Goal: Information Seeking & Learning: Learn about a topic

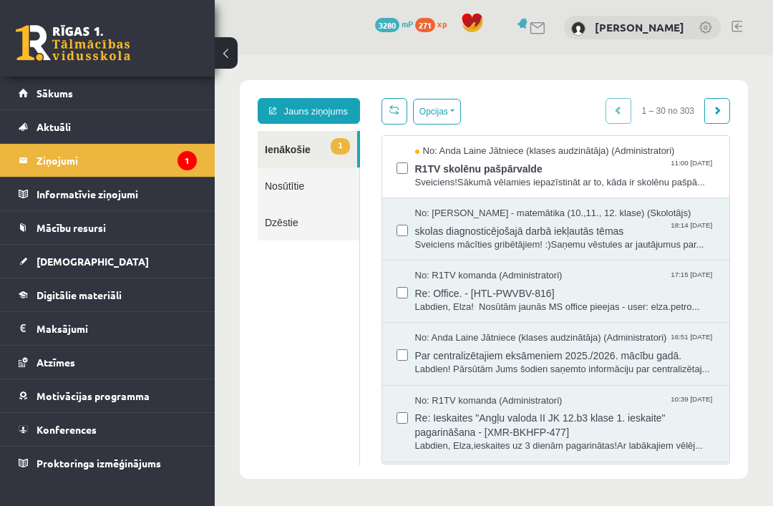
click at [42, 90] on span "Sākums" at bounding box center [55, 93] width 37 height 13
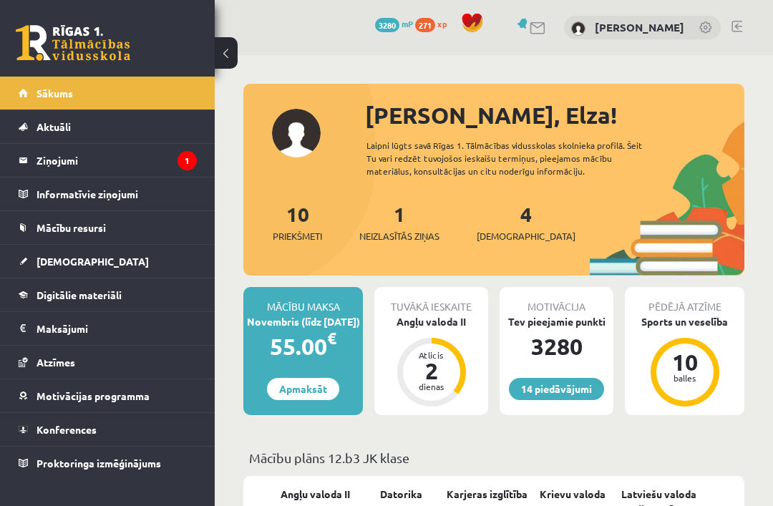
click at [35, 268] on link "[DEMOGRAPHIC_DATA]" at bounding box center [108, 261] width 178 height 33
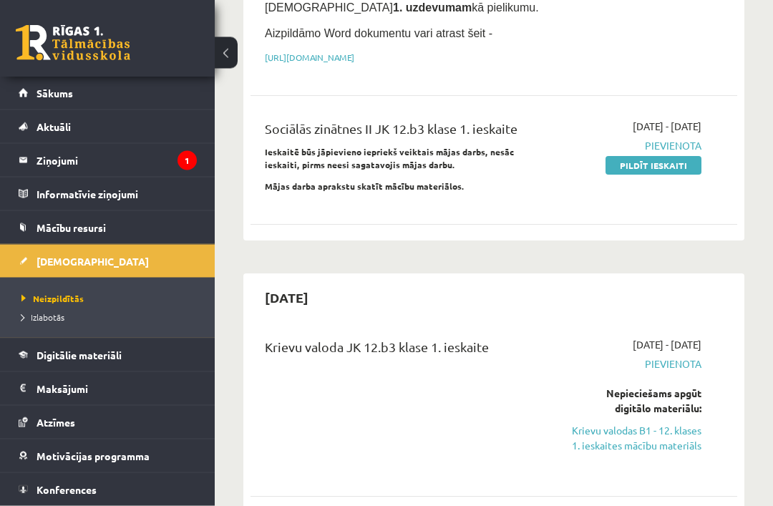
scroll to position [368, 0]
click at [36, 357] on link "Digitālie materiāli" at bounding box center [108, 355] width 178 height 33
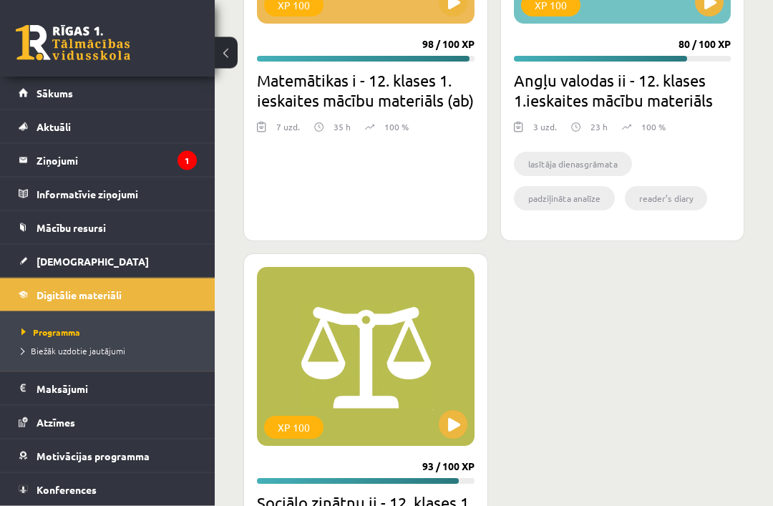
scroll to position [2531, 0]
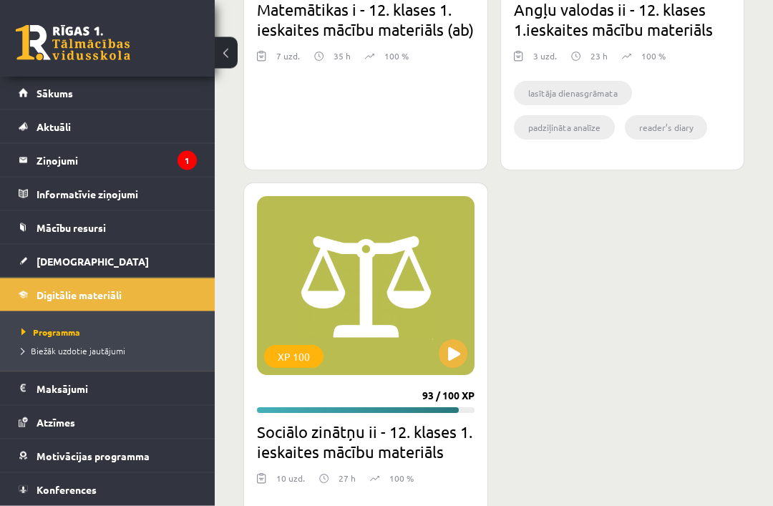
click at [449, 366] on button at bounding box center [453, 354] width 29 height 29
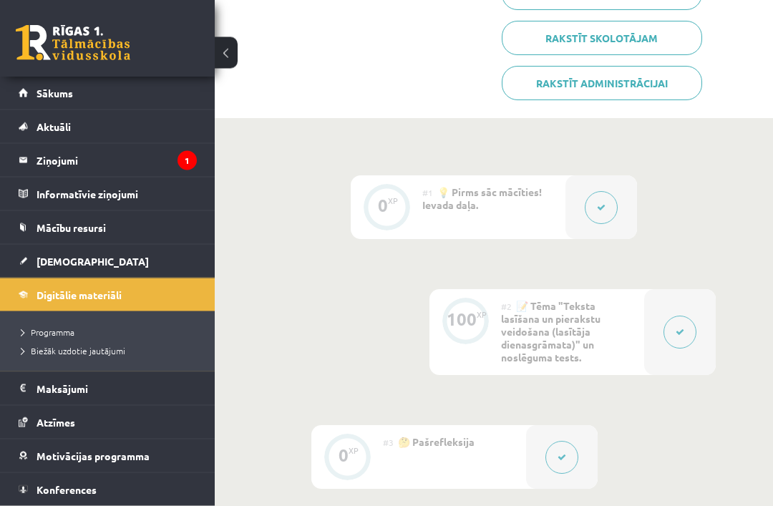
scroll to position [367, 0]
click at [671, 344] on button at bounding box center [680, 334] width 33 height 33
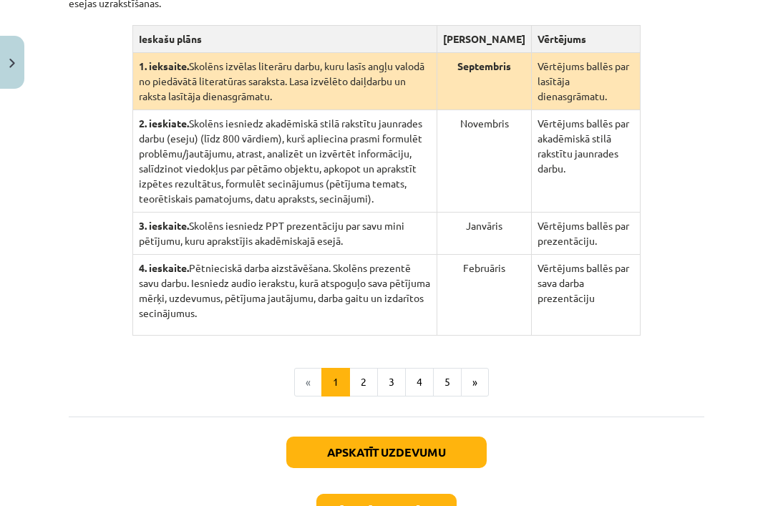
scroll to position [379, 0]
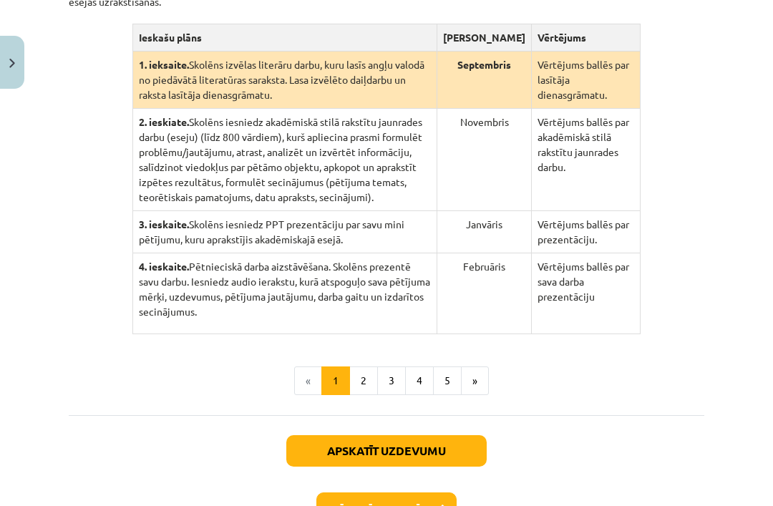
click at [359, 395] on button "2" at bounding box center [363, 381] width 29 height 29
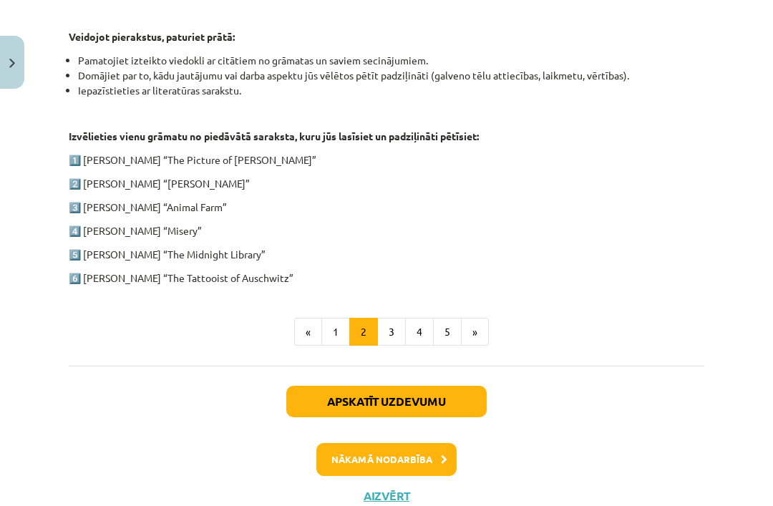
scroll to position [725, 0]
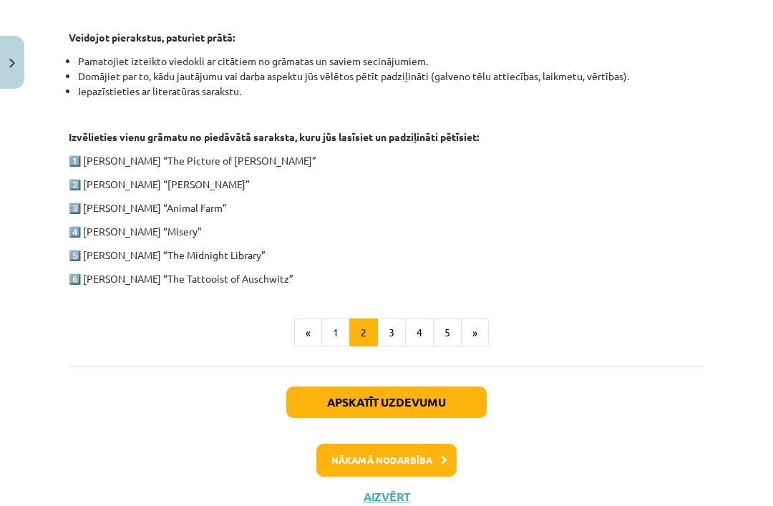
click at [382, 331] on button "3" at bounding box center [391, 333] width 29 height 29
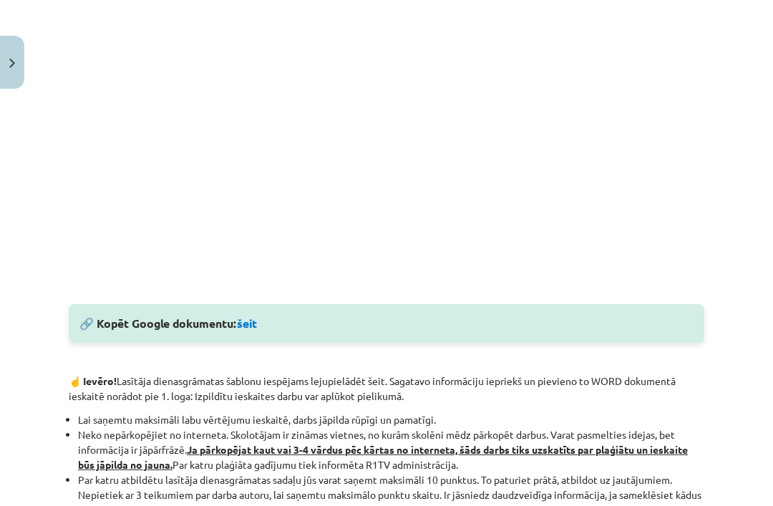
scroll to position [538, 0]
click at [253, 326] on link "šeit" at bounding box center [247, 323] width 20 height 15
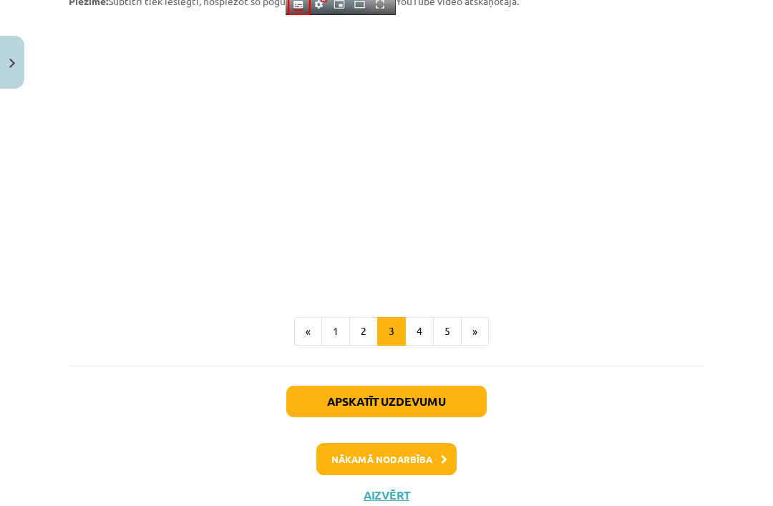
click at [418, 331] on button "4" at bounding box center [419, 331] width 29 height 29
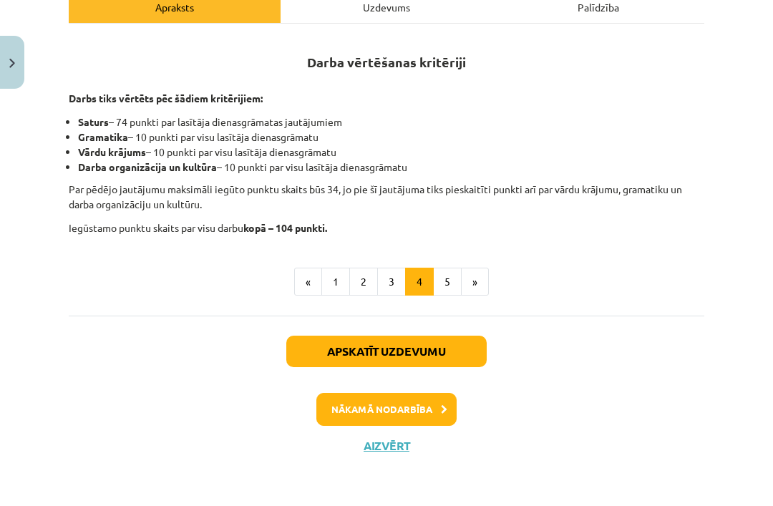
scroll to position [193, 0]
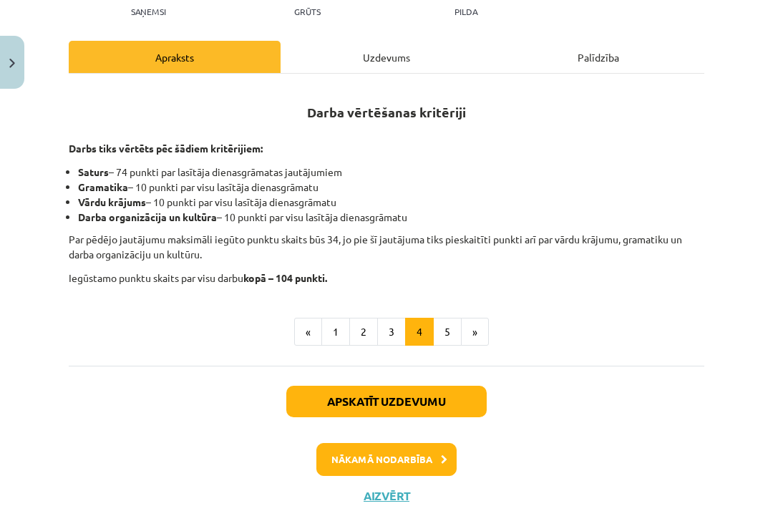
click at [446, 331] on button "5" at bounding box center [447, 332] width 29 height 29
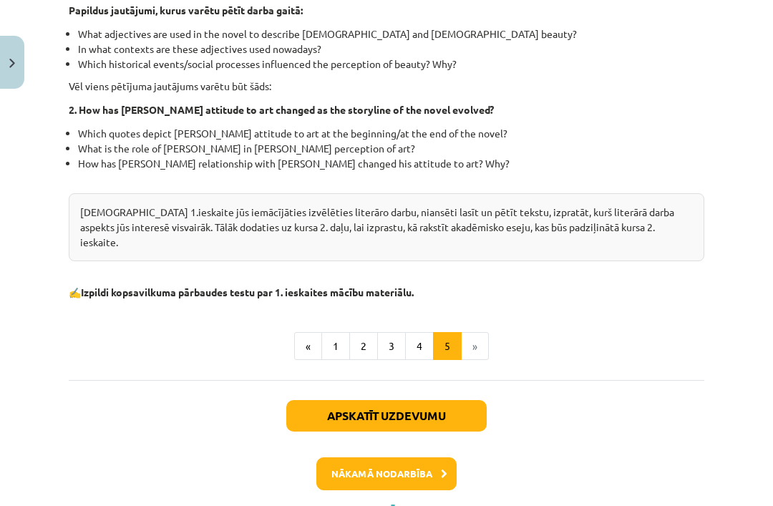
scroll to position [455, 0]
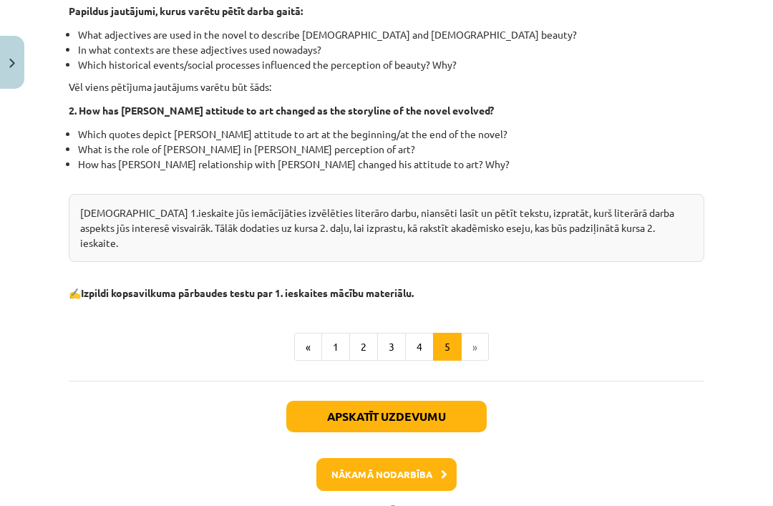
click at [346, 458] on button "Nākamā nodarbība" at bounding box center [386, 474] width 140 height 33
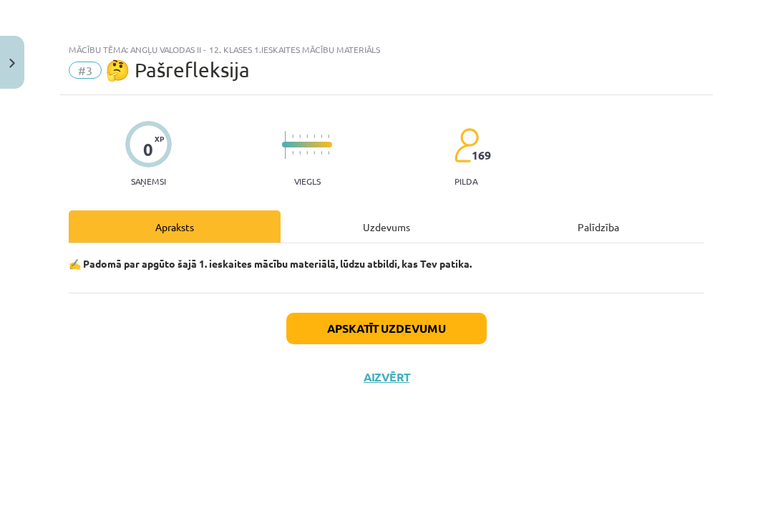
scroll to position [0, 0]
click at [326, 337] on button "Apskatīt uzdevumu" at bounding box center [386, 328] width 200 height 31
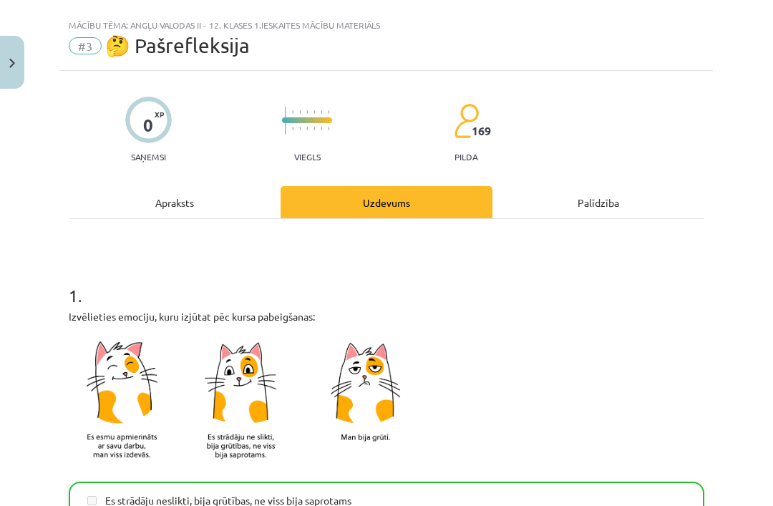
scroll to position [24, 0]
click at [156, 205] on div "Apraksts" at bounding box center [175, 202] width 212 height 32
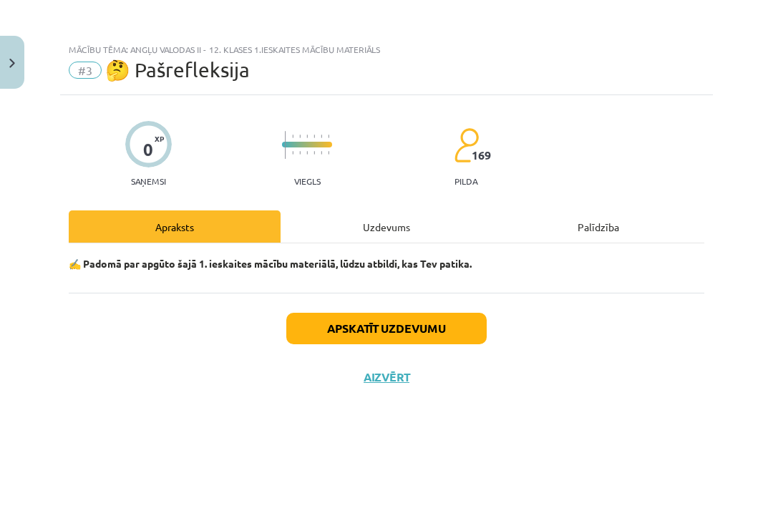
scroll to position [0, 0]
click at [372, 381] on button "Aizvērt" at bounding box center [386, 377] width 54 height 14
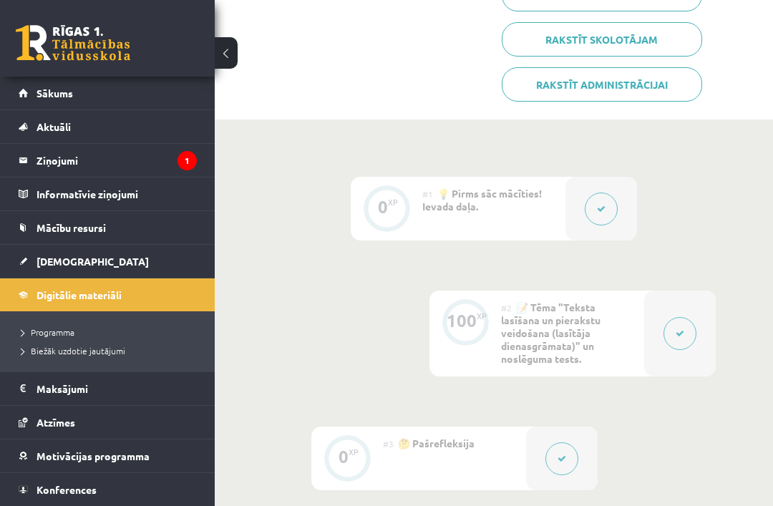
click at [601, 206] on icon at bounding box center [601, 209] width 9 height 9
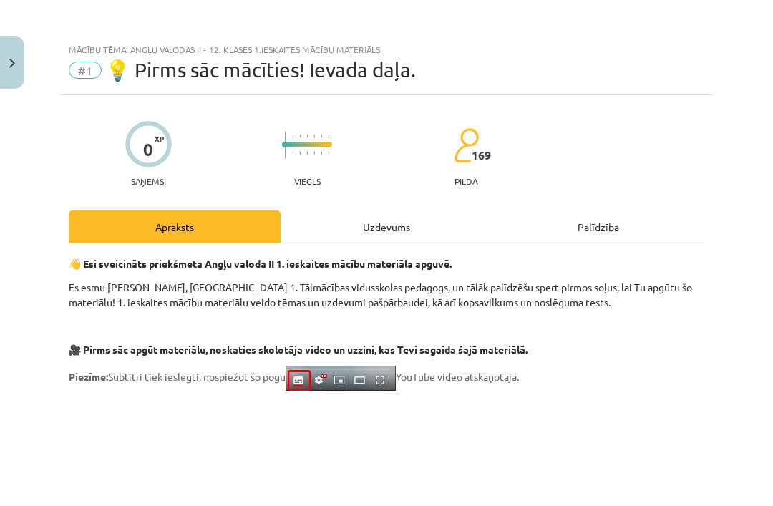
click at [349, 236] on div "Uzdevums" at bounding box center [387, 226] width 212 height 32
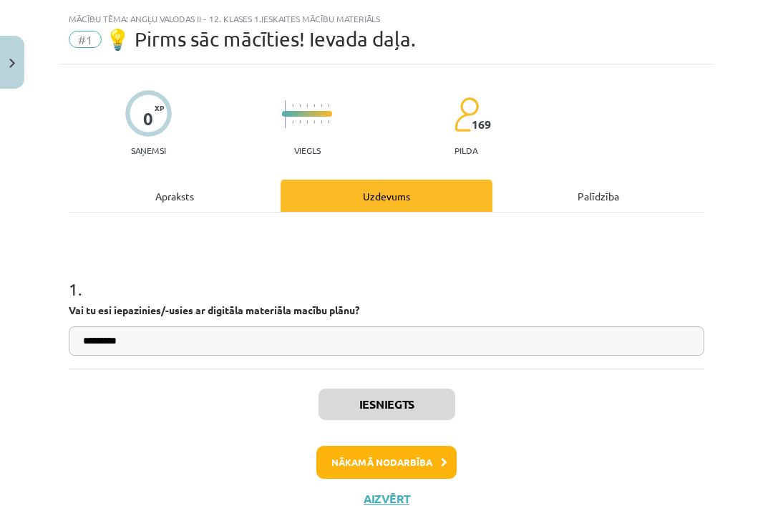
scroll to position [36, 0]
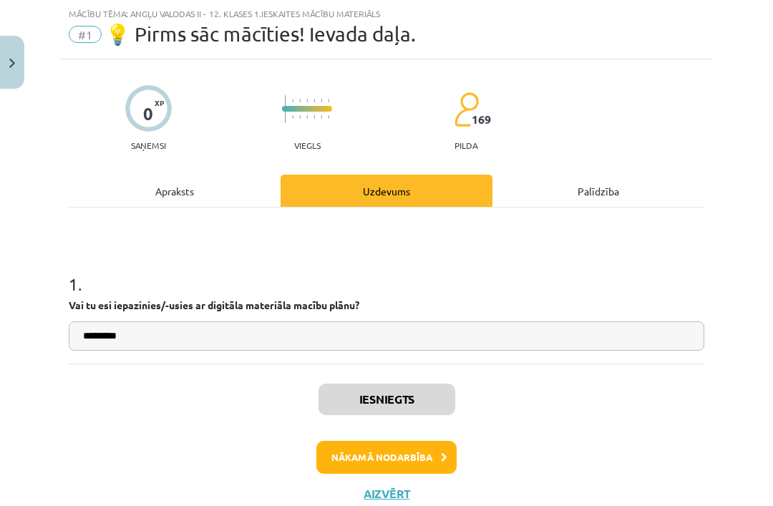
click at [145, 205] on div "Apraksts" at bounding box center [175, 191] width 212 height 32
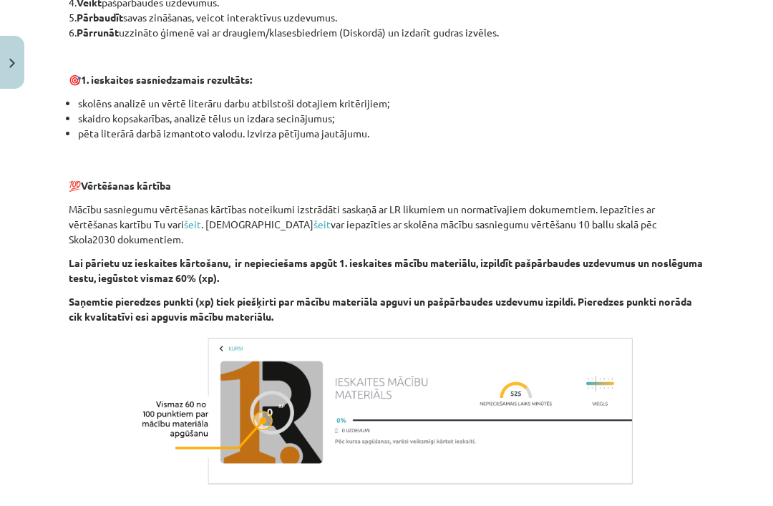
scroll to position [866, 0]
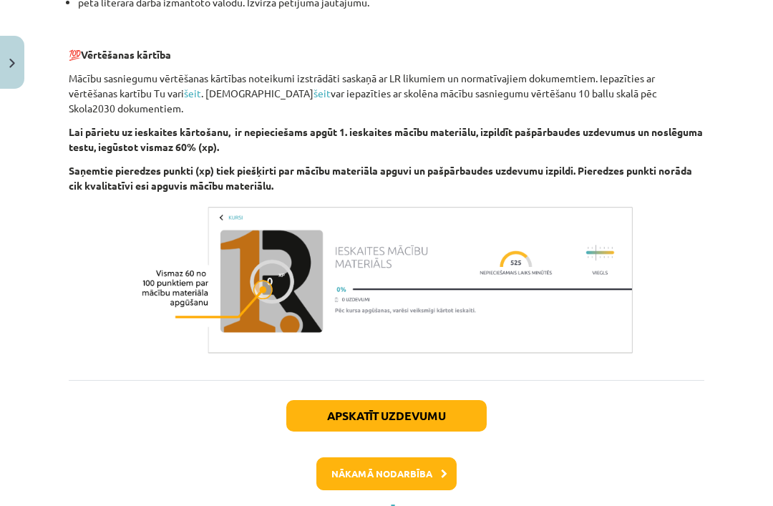
click at [353, 462] on button "Nākamā nodarbība" at bounding box center [386, 473] width 140 height 33
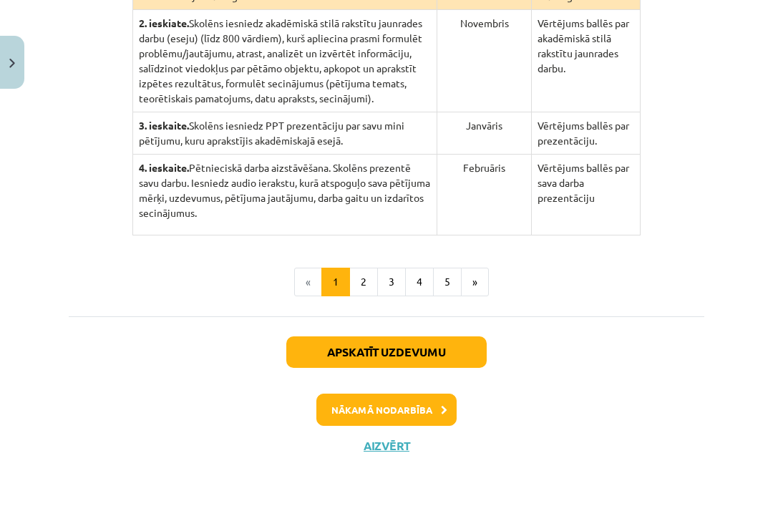
scroll to position [447, 0]
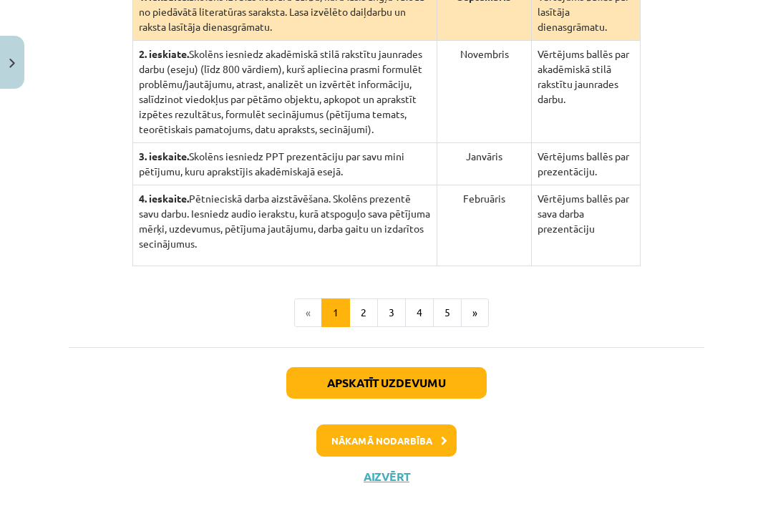
click at [323, 399] on button "Apskatīt uzdevumu" at bounding box center [386, 382] width 200 height 31
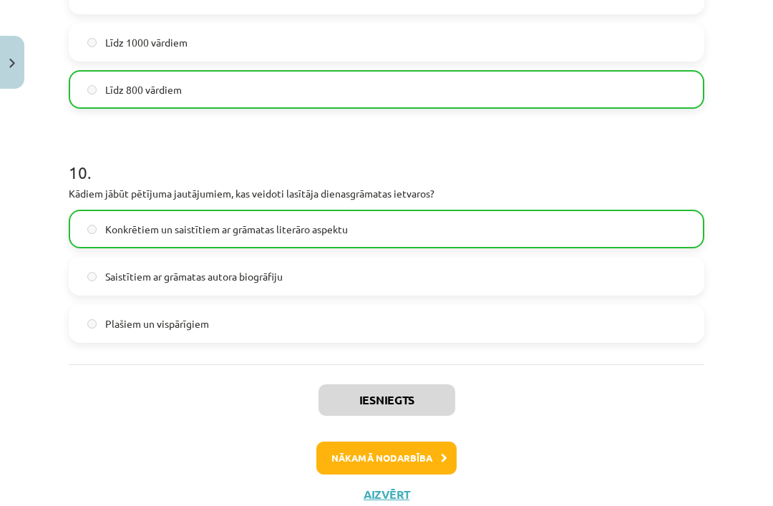
scroll to position [2291, 0]
click at [362, 461] on button "Nākamā nodarbība" at bounding box center [386, 458] width 140 height 33
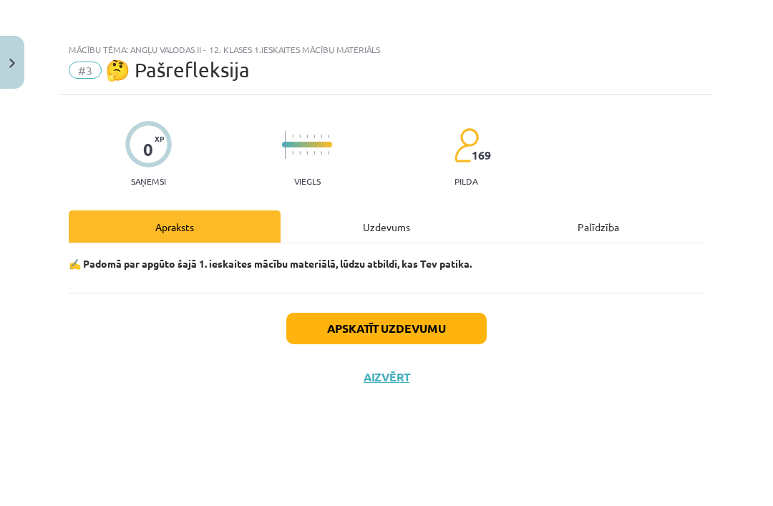
scroll to position [0, 0]
click at [362, 382] on button "Aizvērt" at bounding box center [386, 377] width 54 height 14
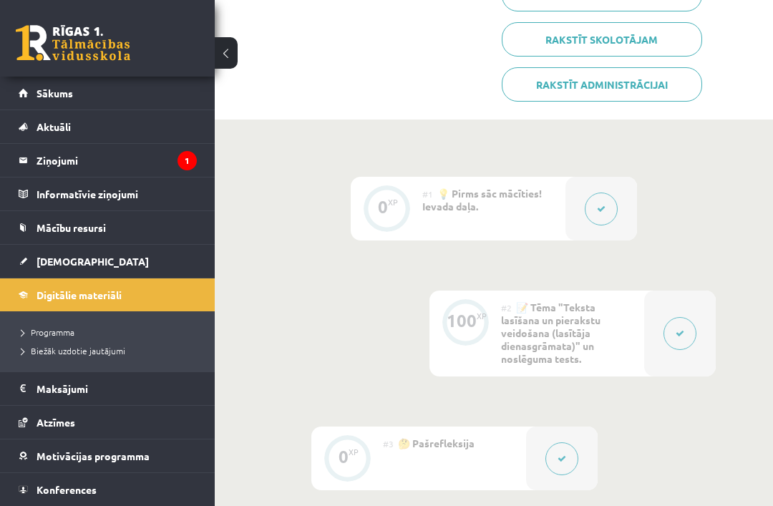
click at [689, 330] on button at bounding box center [680, 333] width 33 height 33
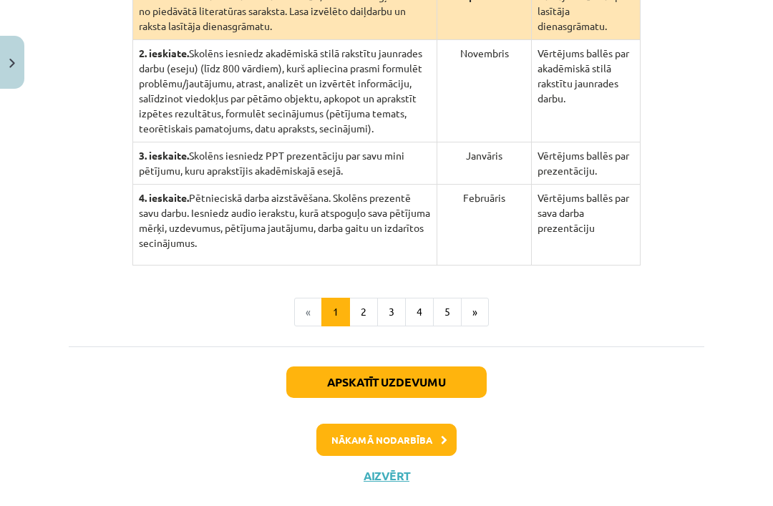
scroll to position [447, 0]
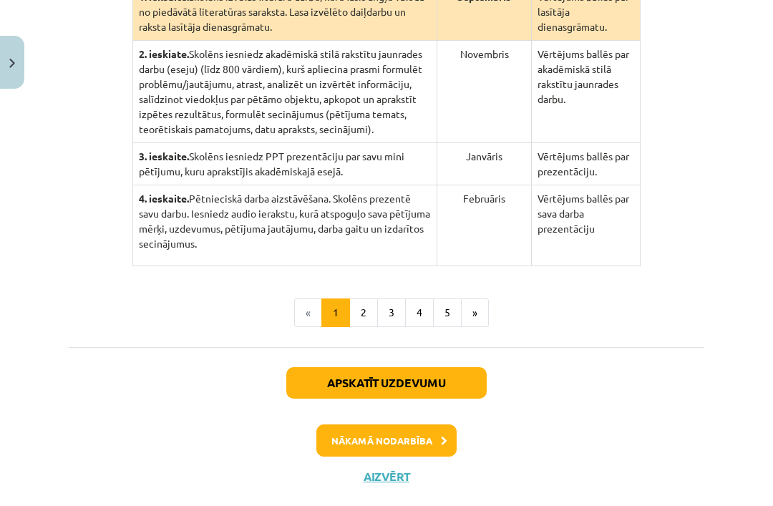
click at [356, 327] on button "2" at bounding box center [363, 313] width 29 height 29
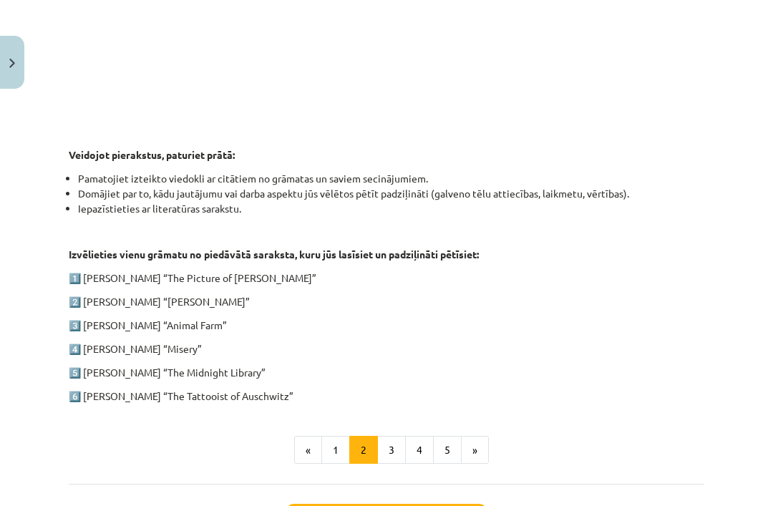
scroll to position [664, 0]
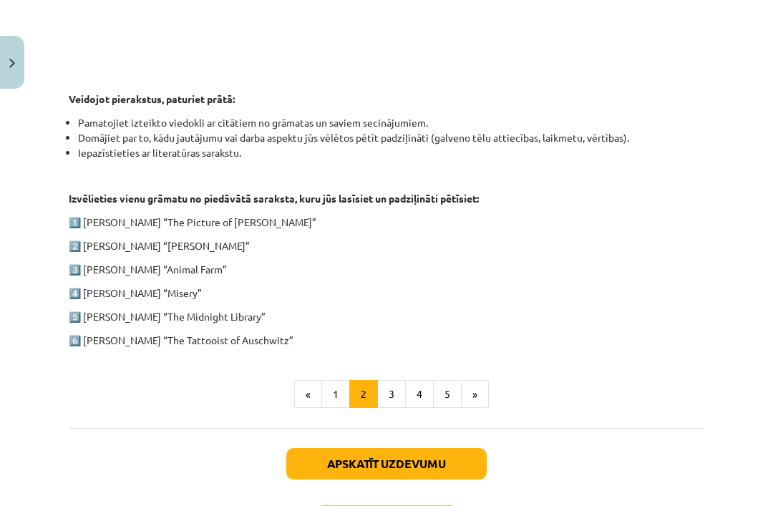
click at [384, 397] on button "3" at bounding box center [391, 394] width 29 height 29
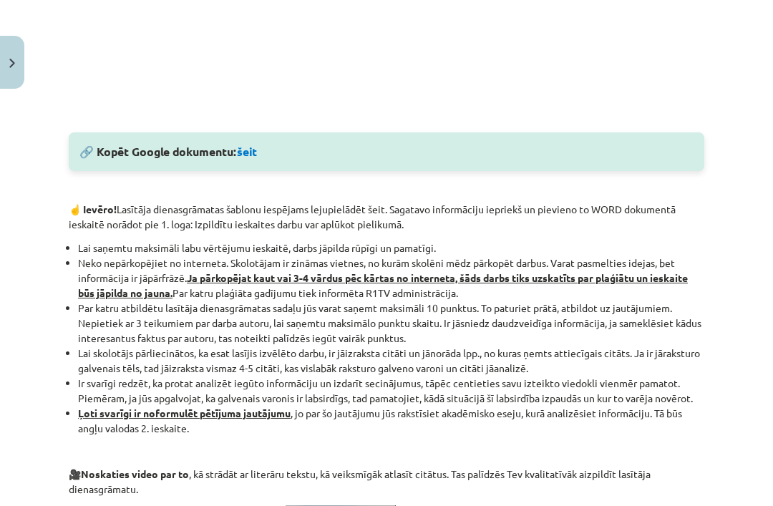
scroll to position [710, 0]
click at [239, 155] on div "🔗 Kopēt Google dokumentu: šeit" at bounding box center [387, 151] width 636 height 39
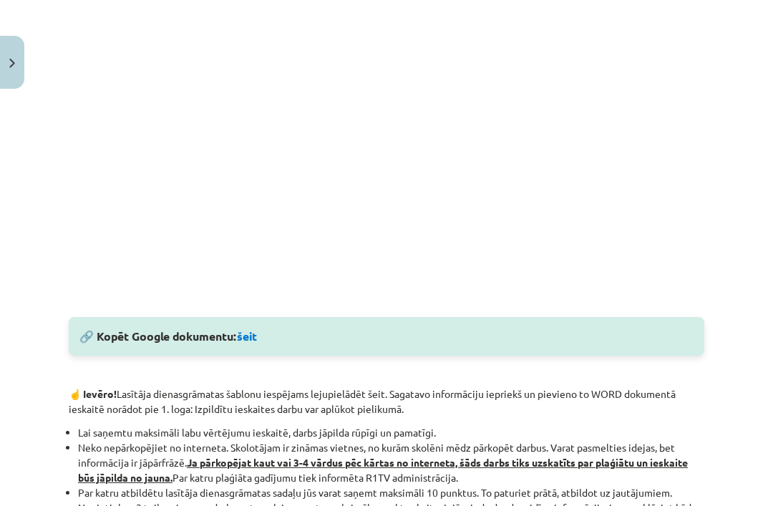
scroll to position [469, 0]
